Goal: Check status

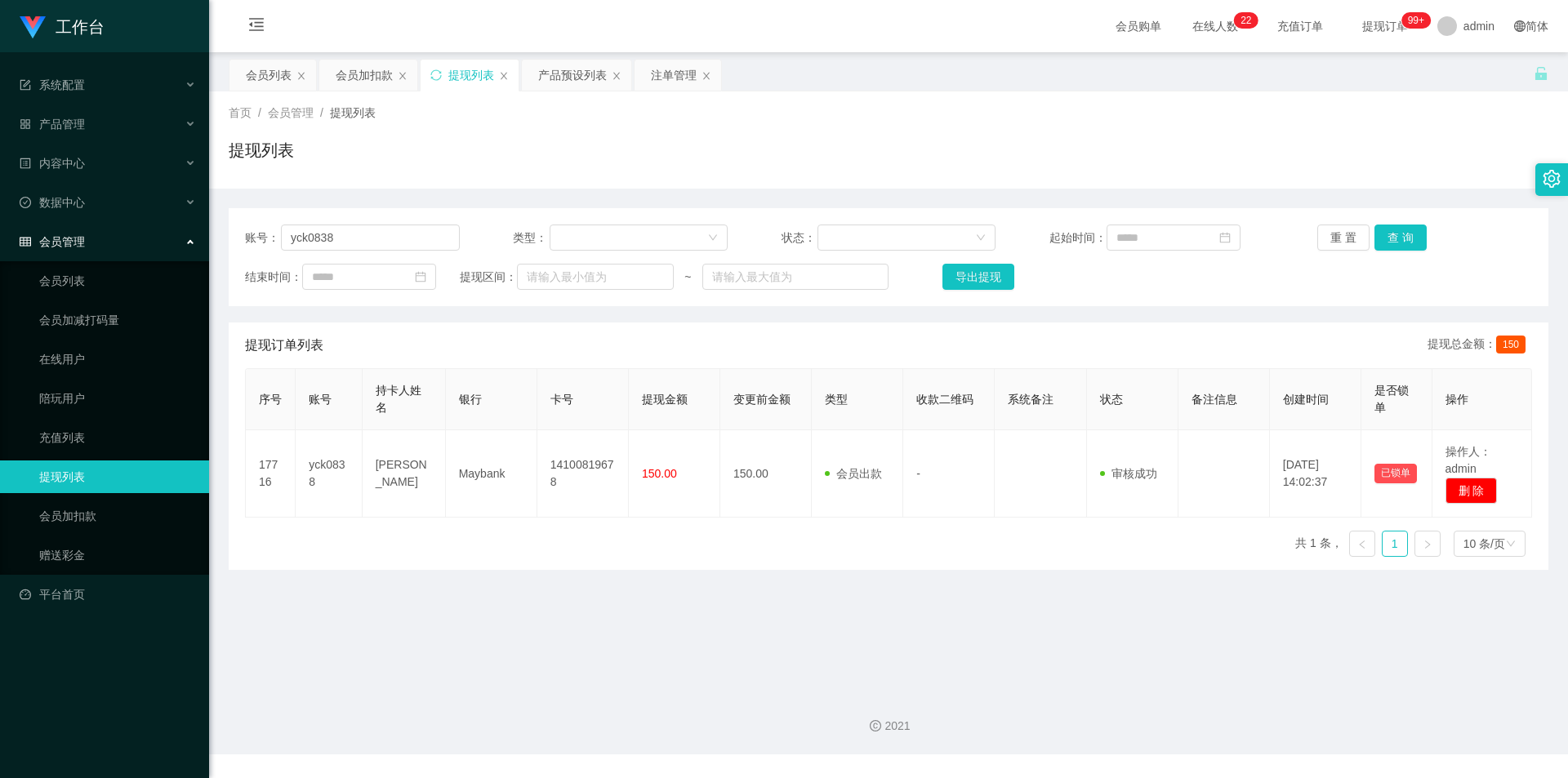
click at [469, 77] on div "提现列表" at bounding box center [471, 75] width 45 height 31
drag, startPoint x: 322, startPoint y: 237, endPoint x: 0, endPoint y: 199, distance: 324.2
click at [0, 199] on section "工作台 系统配置 产品管理 产品列表 产品预设列表 开奖记录 注单管理 即时注单 内容中心 数据中心 会员管理 会员列表 会员加减打码量 在线用户 陪玩用户 …" at bounding box center [784, 377] width 1568 height 754
paste input "zt7181262"
type input "zt7181262"
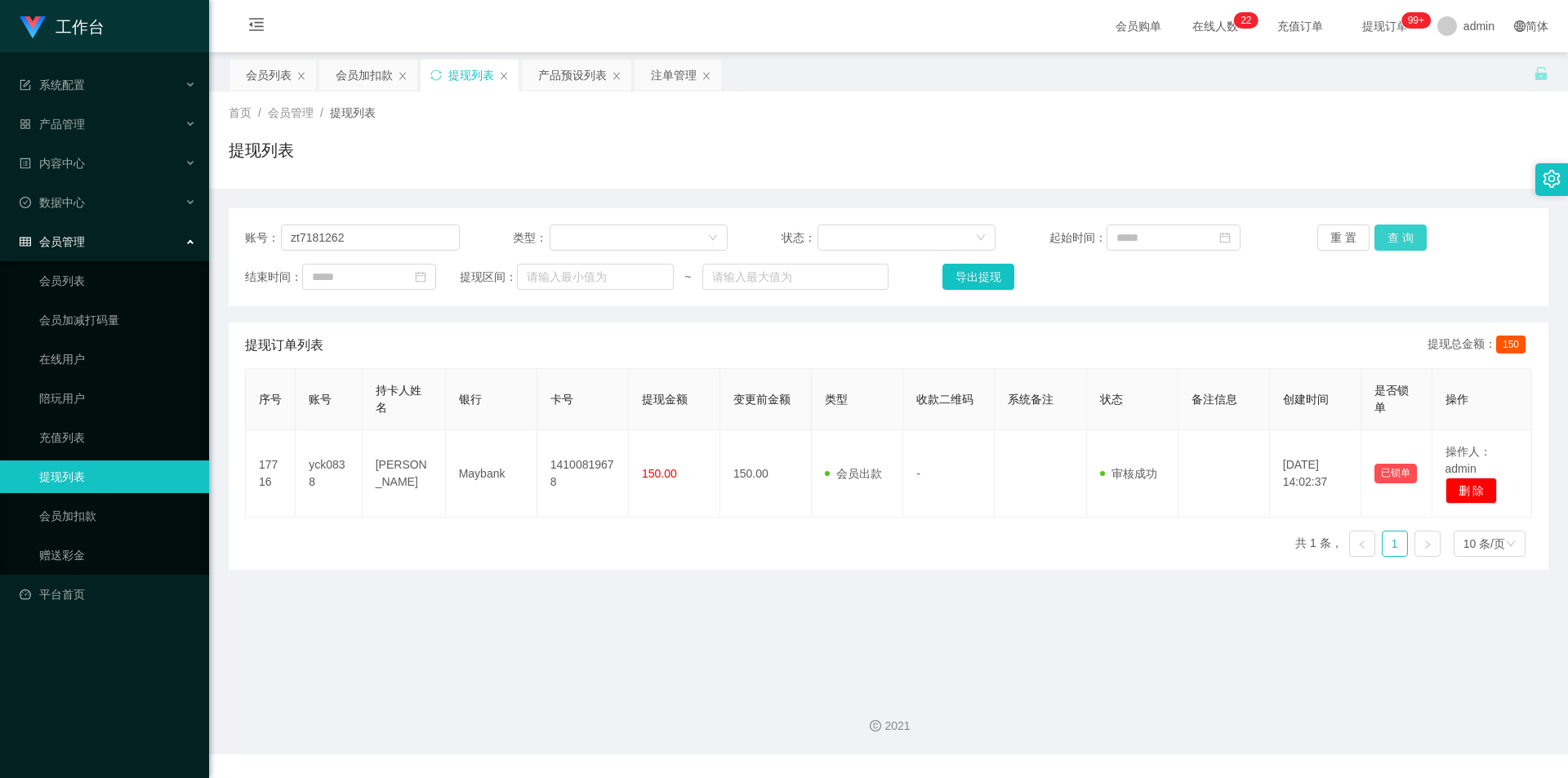
click at [1390, 242] on button "查 询" at bounding box center [1401, 237] width 52 height 26
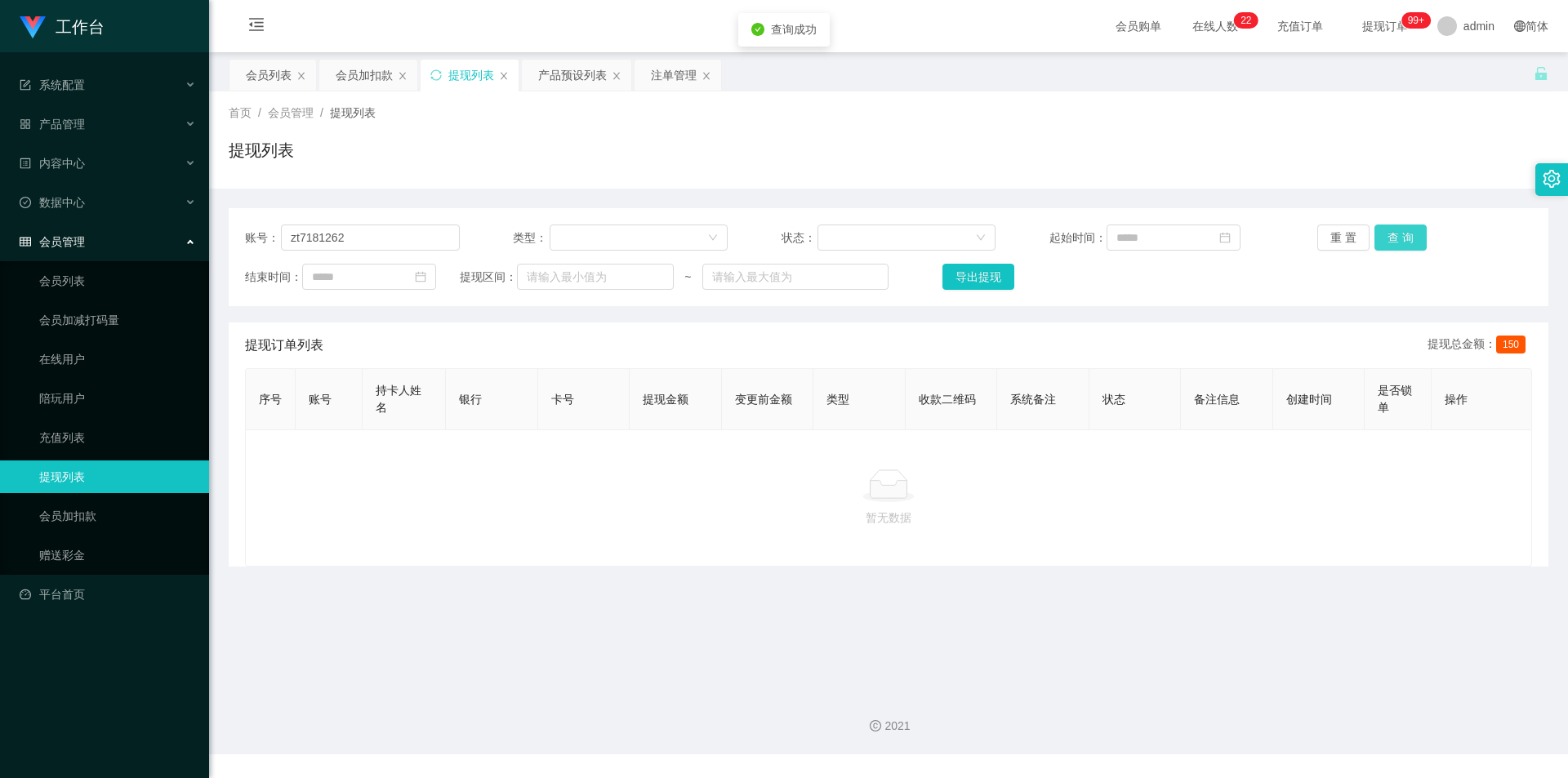
click at [1390, 242] on button "查 询" at bounding box center [1401, 237] width 52 height 26
click at [1389, 241] on button "查 询" at bounding box center [1401, 237] width 52 height 26
click at [1389, 241] on div "重 置 查 询" at bounding box center [1425, 237] width 215 height 26
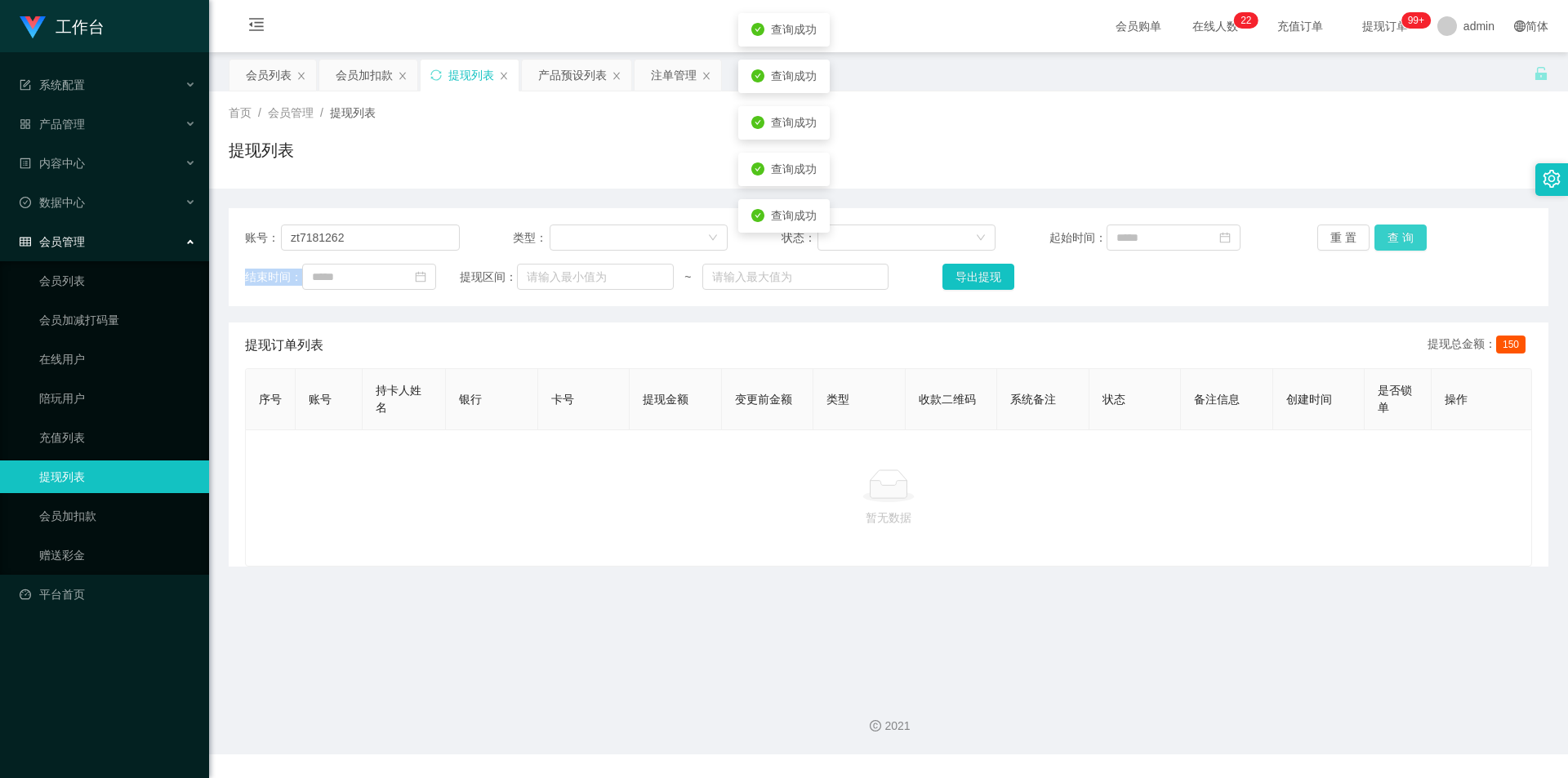
click at [1389, 241] on button "查 询" at bounding box center [1401, 237] width 52 height 26
click at [1350, 138] on div "提现列表" at bounding box center [888, 156] width 1320 height 38
drag, startPoint x: 1473, startPoint y: 27, endPoint x: 1066, endPoint y: 128, distance: 419.3
click at [1066, 128] on div "首页 / 会员管理 / 提现列表 / 提现列表" at bounding box center [888, 139] width 1320 height 71
